Goal: Find specific page/section: Find specific page/section

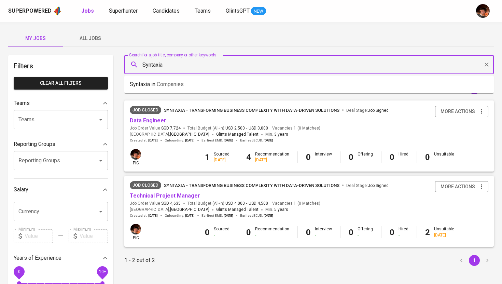
click at [153, 66] on input "Syntaxia" at bounding box center [310, 64] width 339 height 13
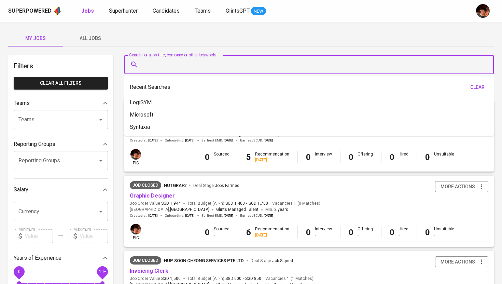
click at [134, 36] on div "My Jobs All Jobs" at bounding box center [250, 38] width 485 height 16
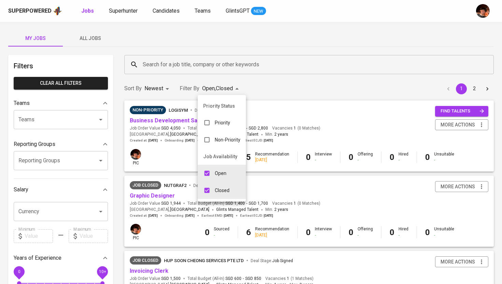
click at [208, 191] on input "checkbox" at bounding box center [206, 190] width 13 height 13
checkbox input "false"
type input "OPEN"
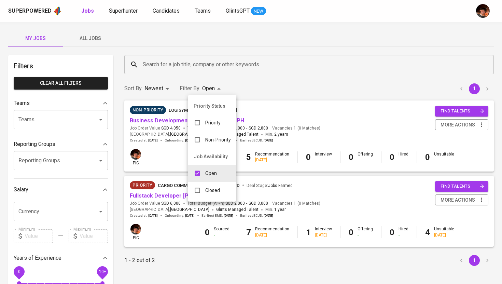
click at [282, 95] on div at bounding box center [251, 142] width 502 height 284
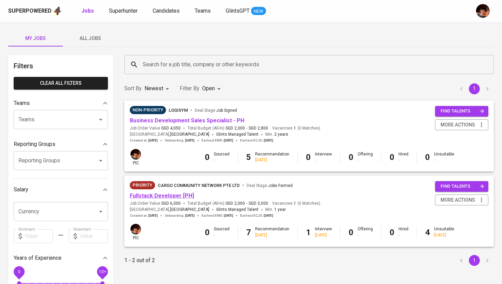
click at [170, 198] on link "Fullstack Developer [PH]" at bounding box center [162, 195] width 64 height 6
